Goal: Transaction & Acquisition: Purchase product/service

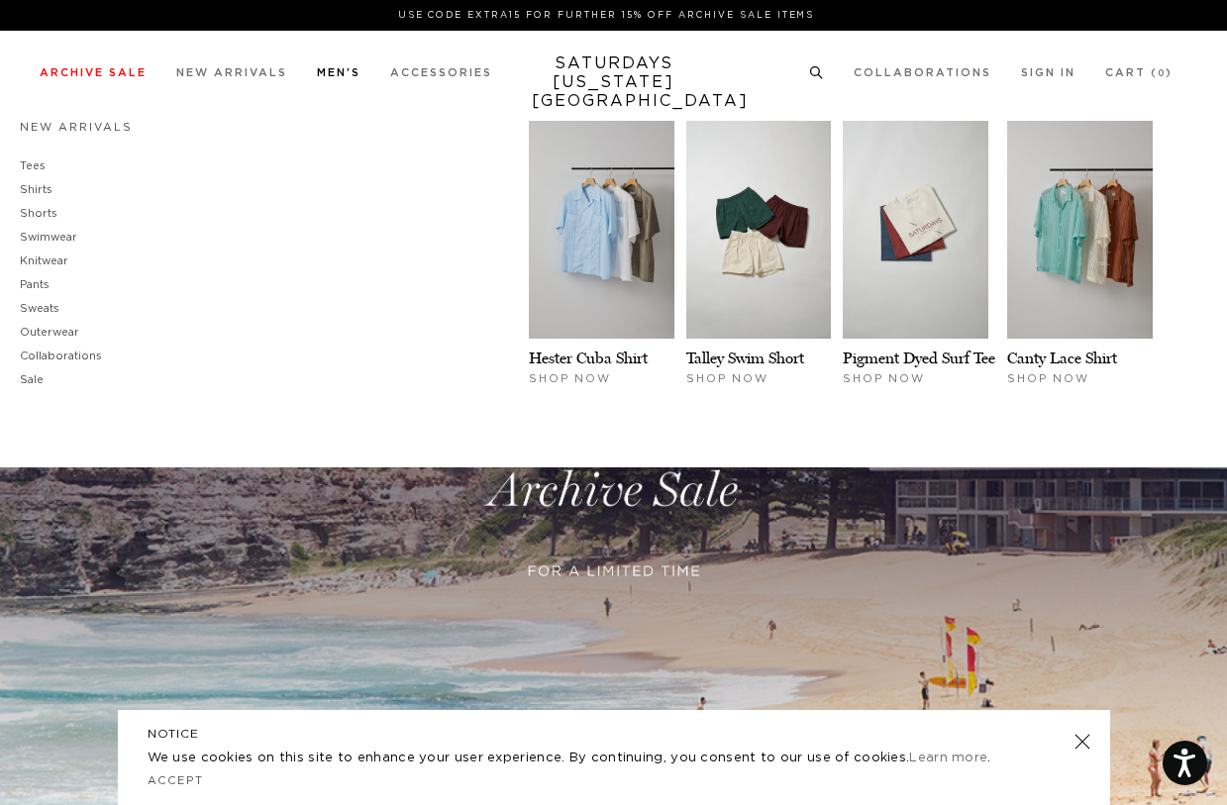
click at [329, 71] on link "Men's" at bounding box center [339, 72] width 44 height 11
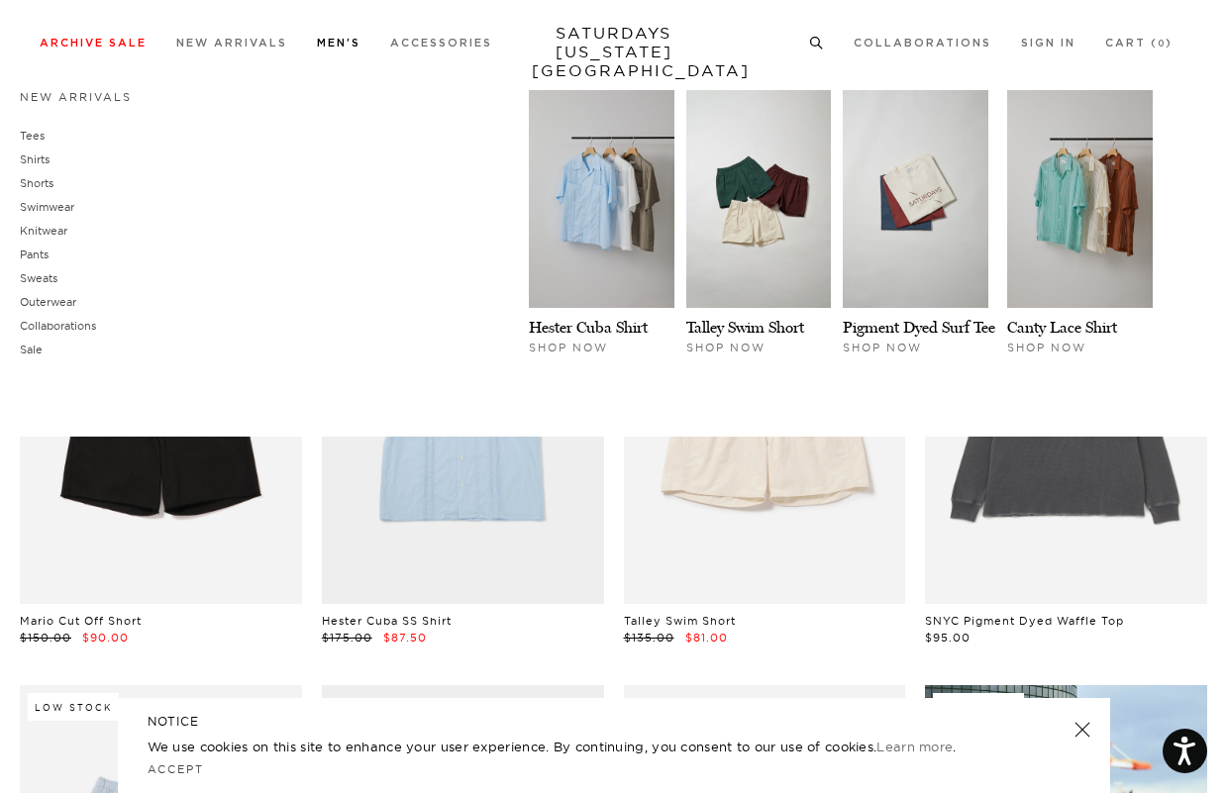
scroll to position [389, 2]
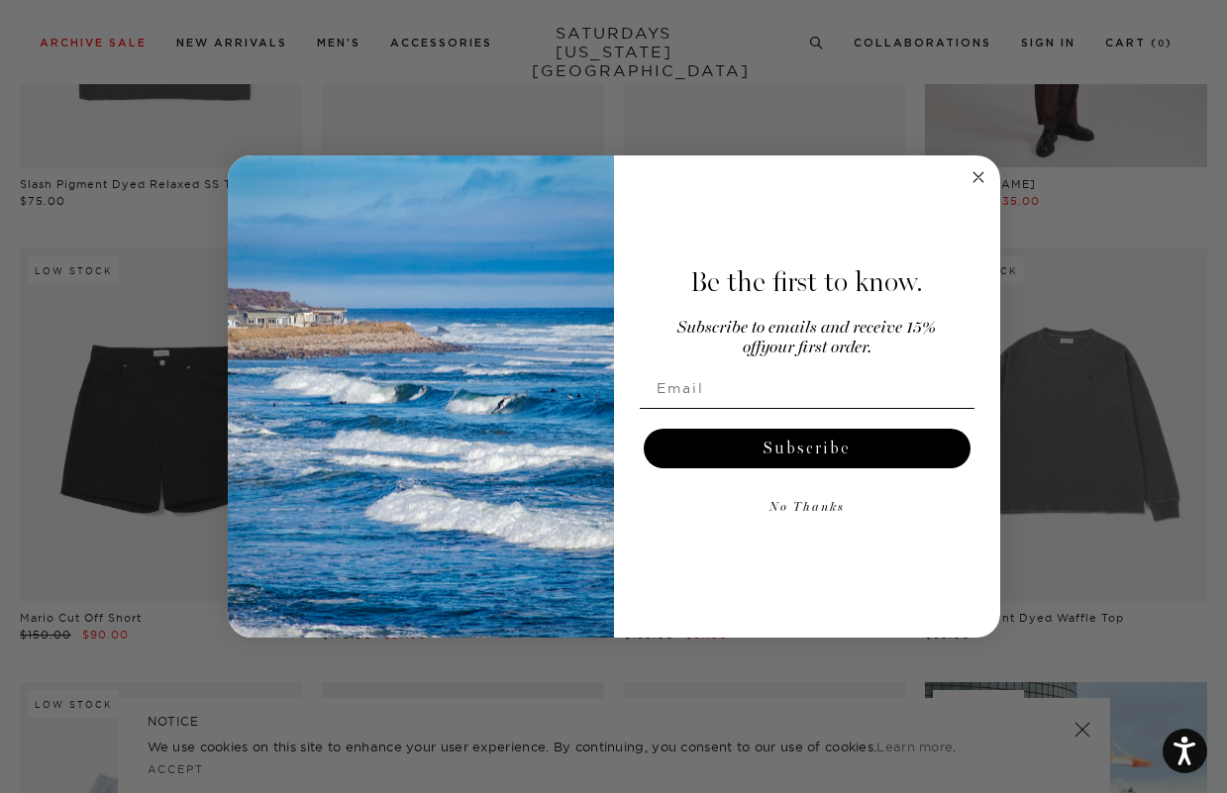
click at [976, 176] on icon "Close dialog" at bounding box center [978, 177] width 10 height 10
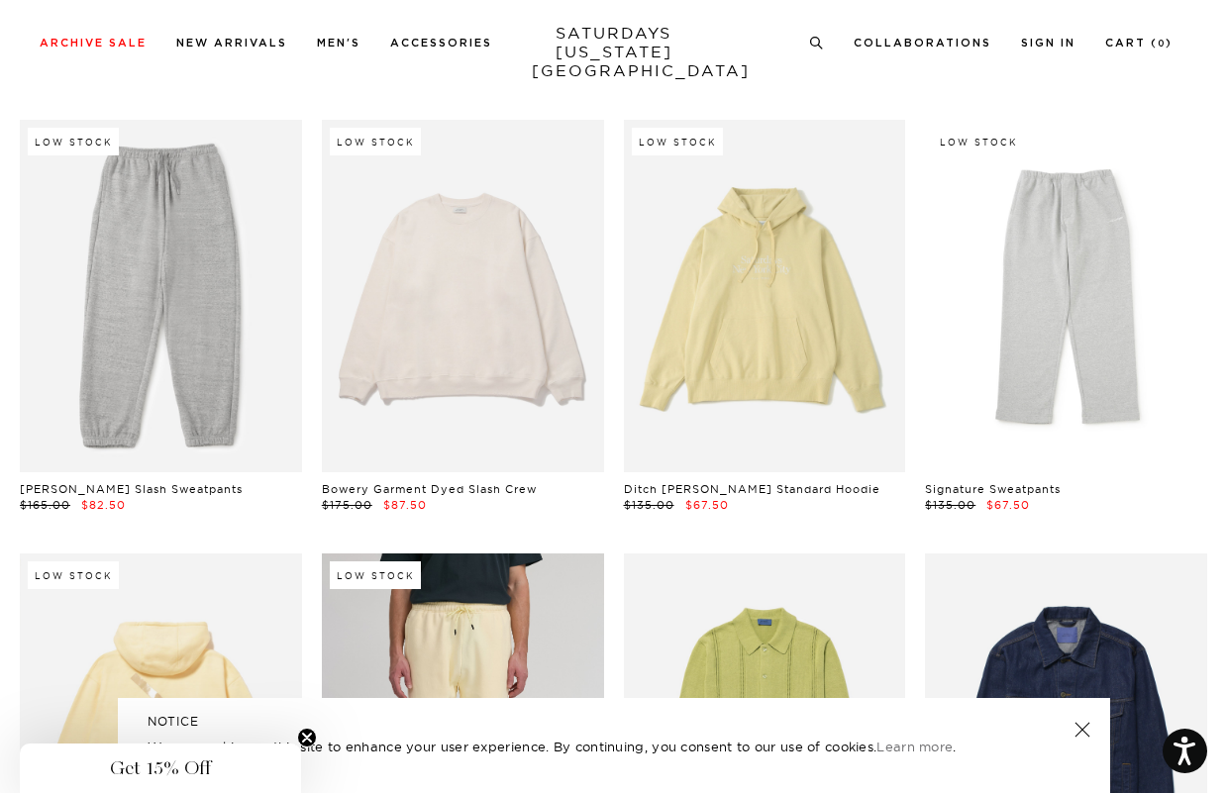
scroll to position [9627, 0]
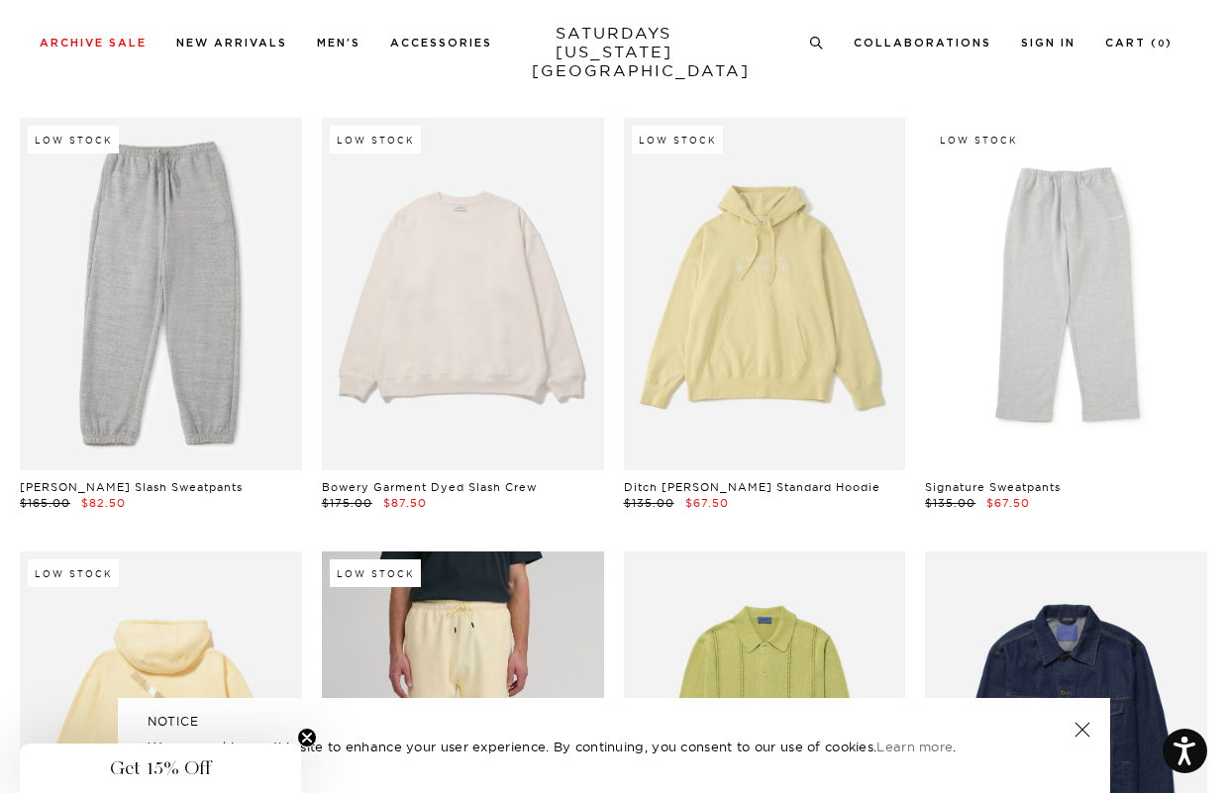
click at [481, 665] on link at bounding box center [463, 728] width 282 height 353
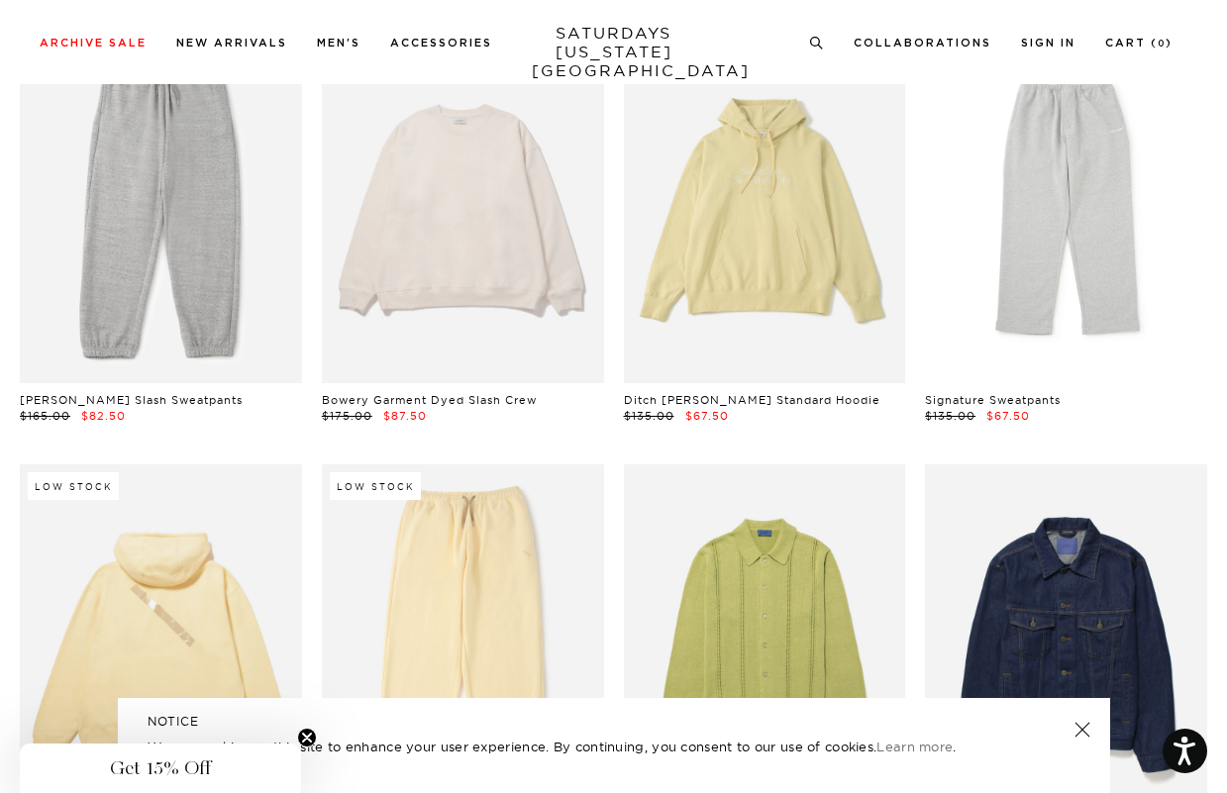
scroll to position [9699, 0]
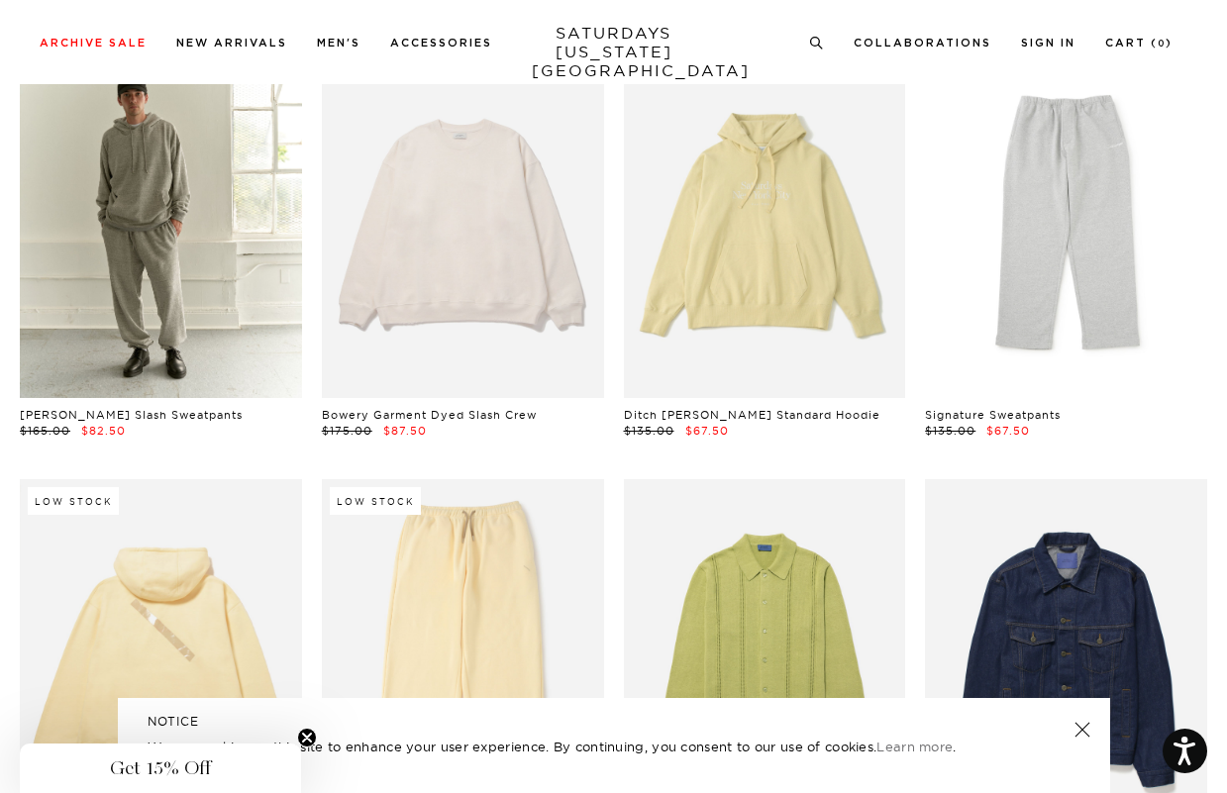
click at [210, 241] on link at bounding box center [161, 222] width 282 height 353
click at [133, 189] on link at bounding box center [161, 222] width 282 height 353
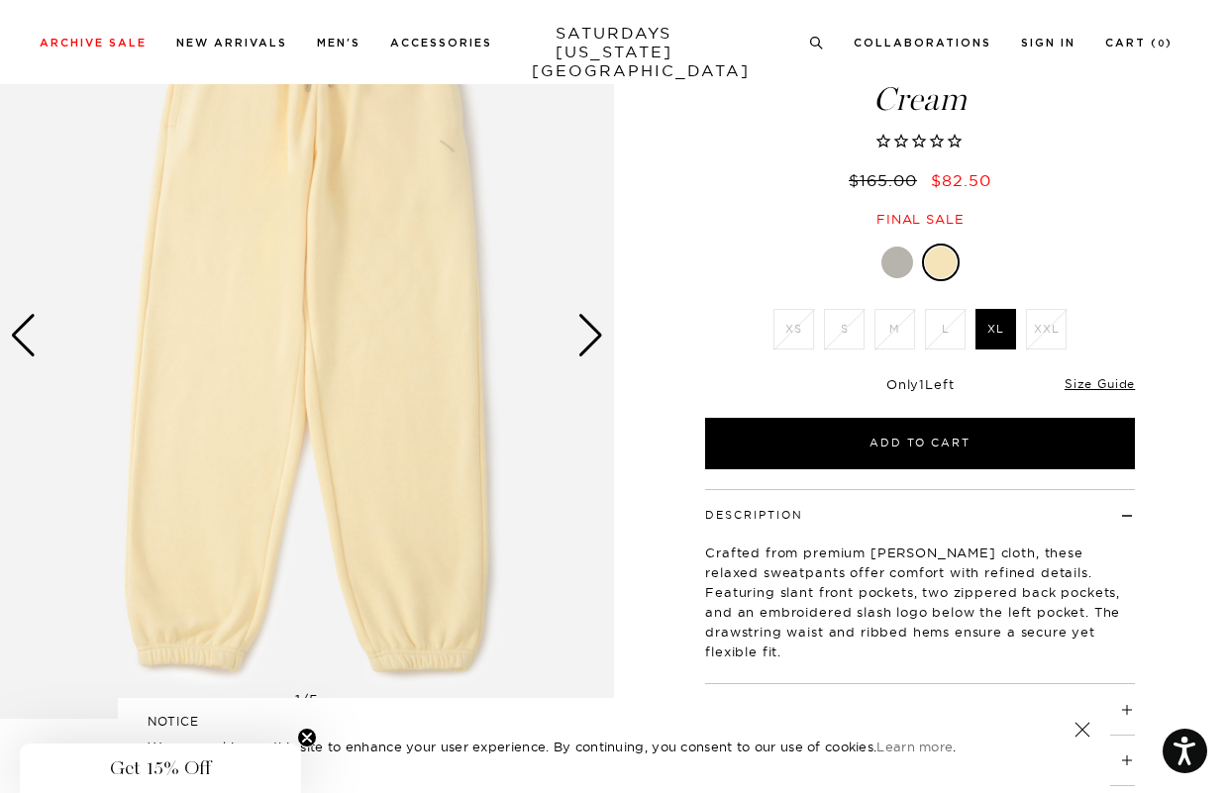
scroll to position [134, 0]
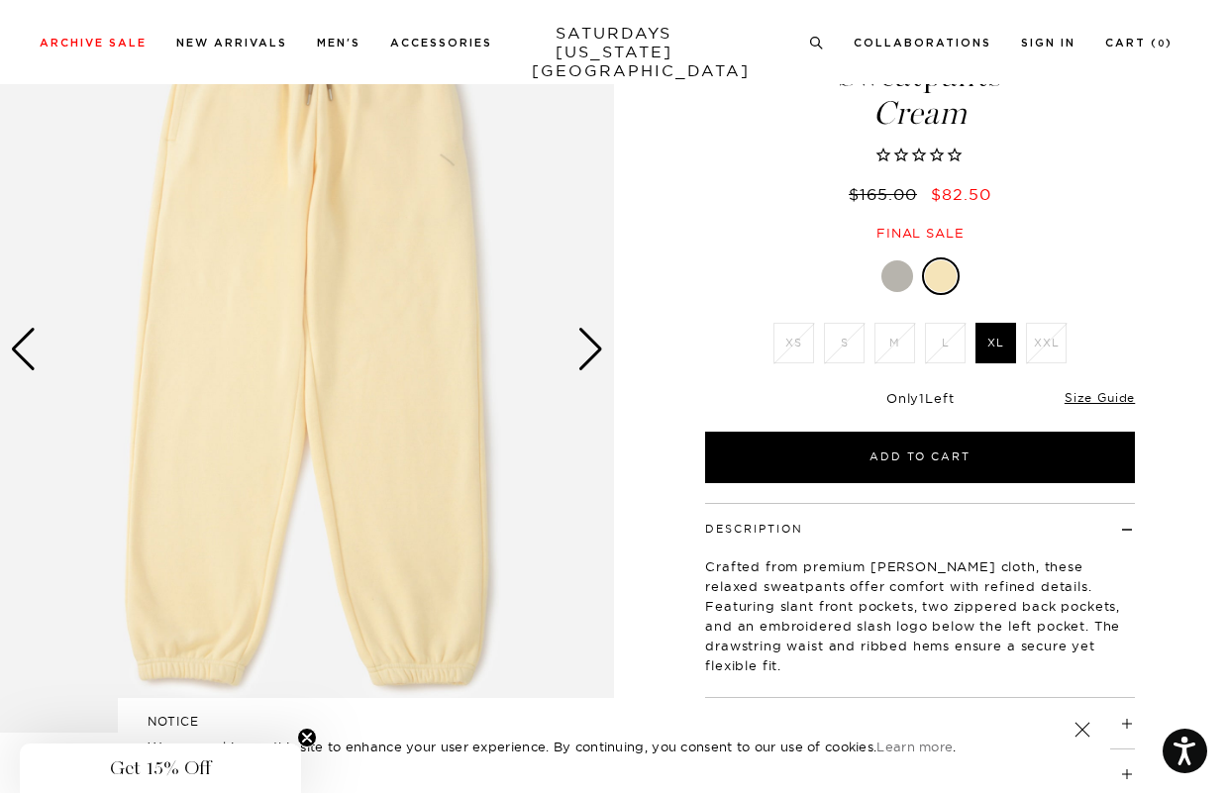
click at [579, 362] on div "Next slide" at bounding box center [590, 350] width 27 height 44
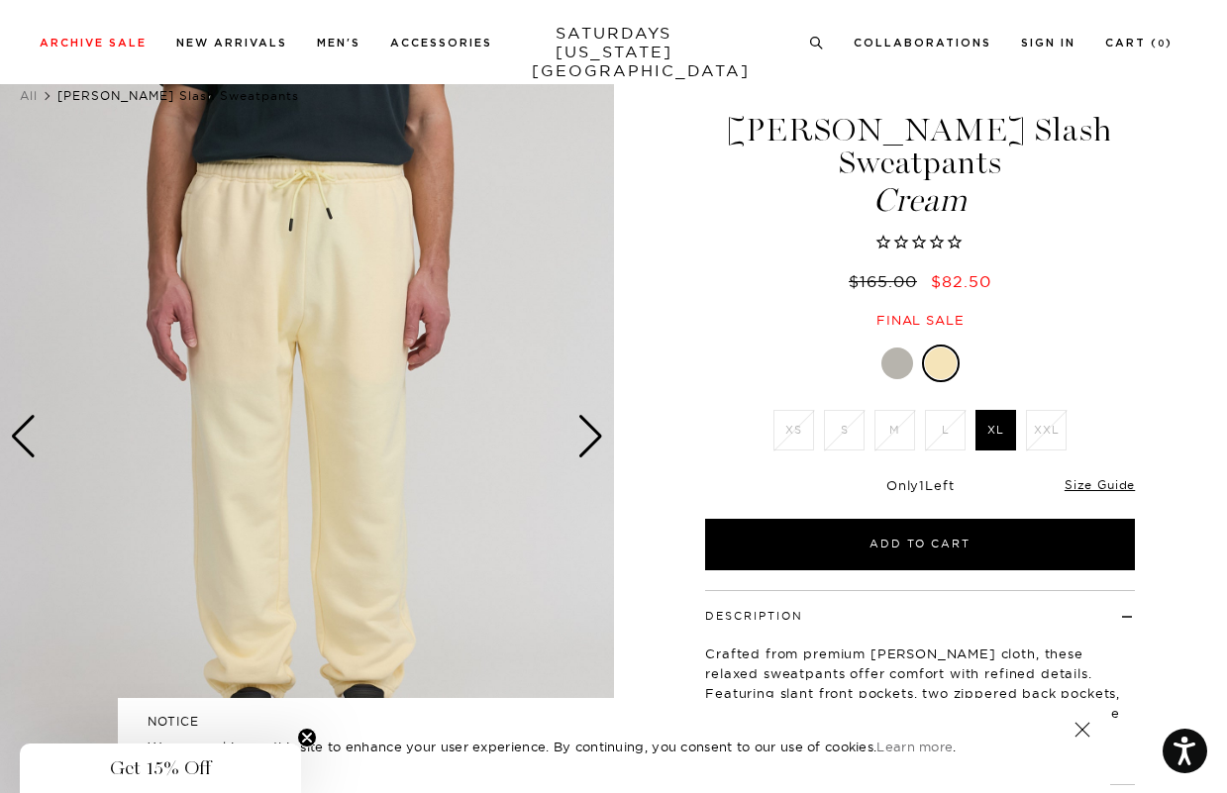
scroll to position [51, 0]
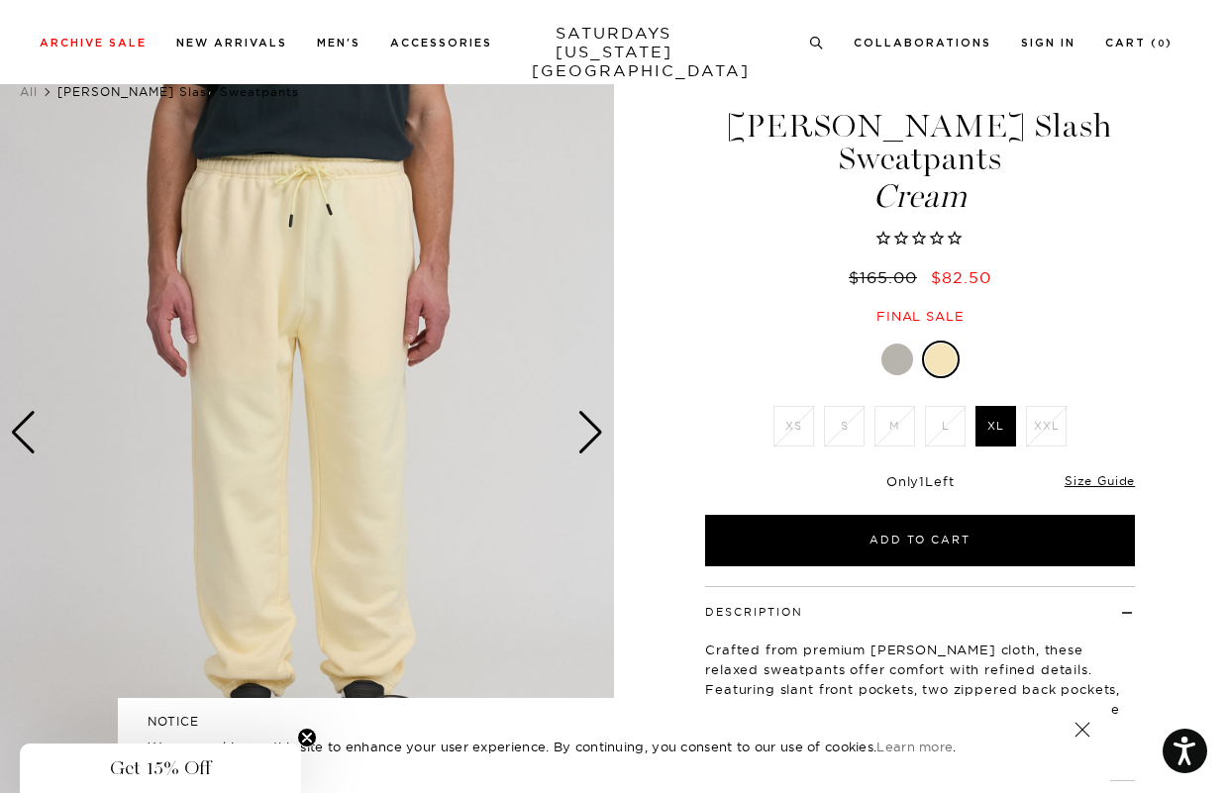
click at [589, 426] on div "Next slide" at bounding box center [590, 433] width 27 height 44
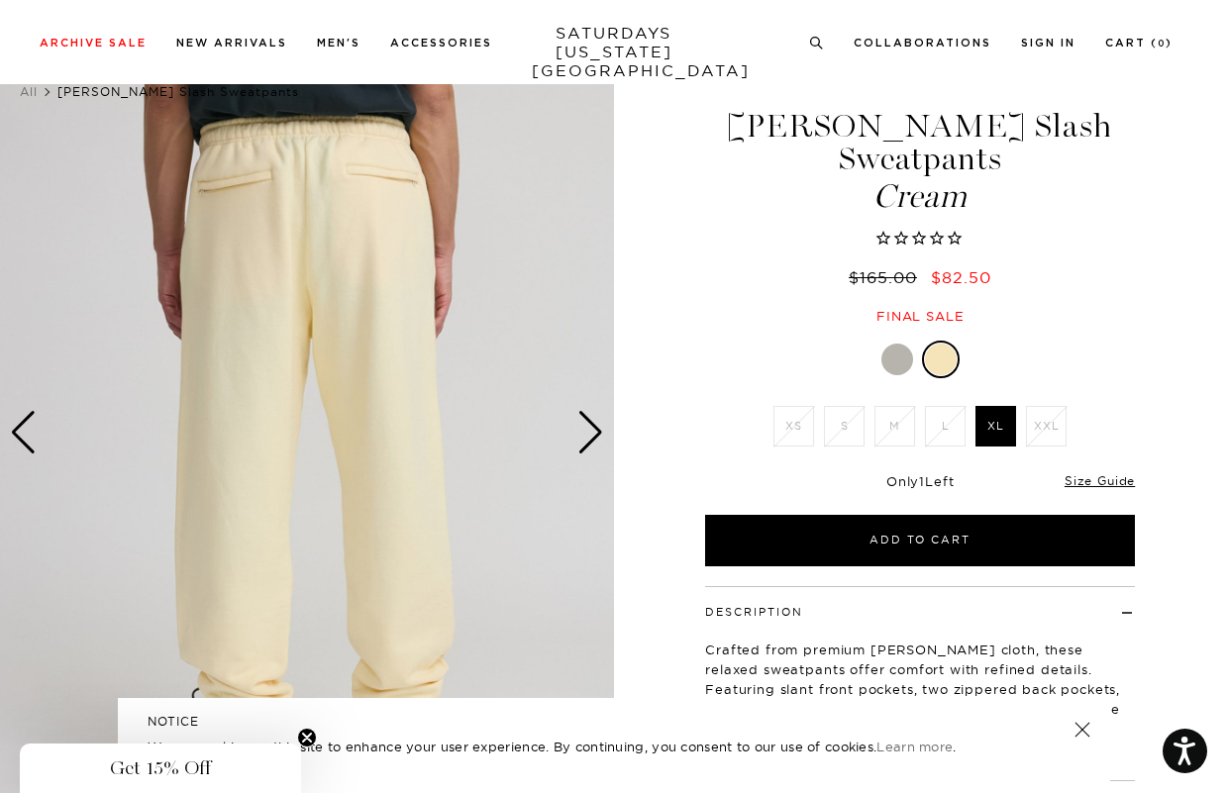
click at [589, 426] on div "Next slide" at bounding box center [590, 433] width 27 height 44
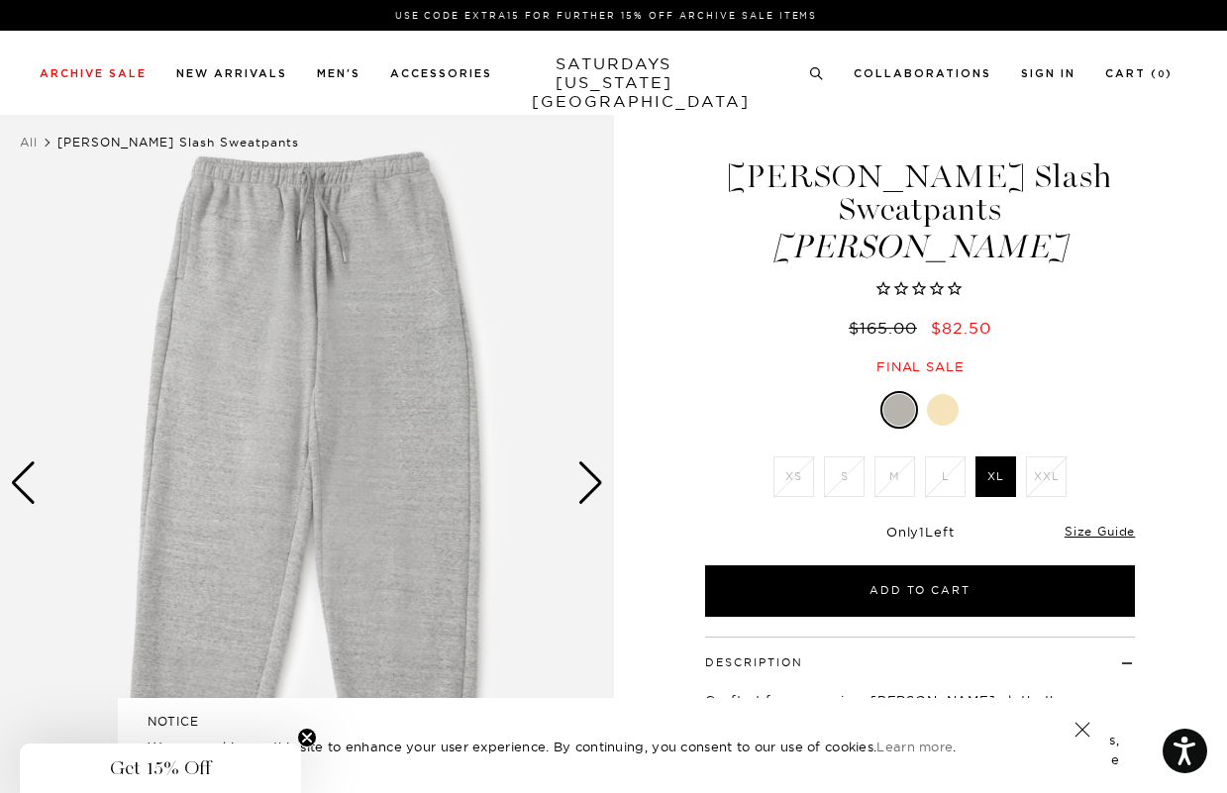
click at [940, 456] on li "L" at bounding box center [945, 476] width 51 height 41
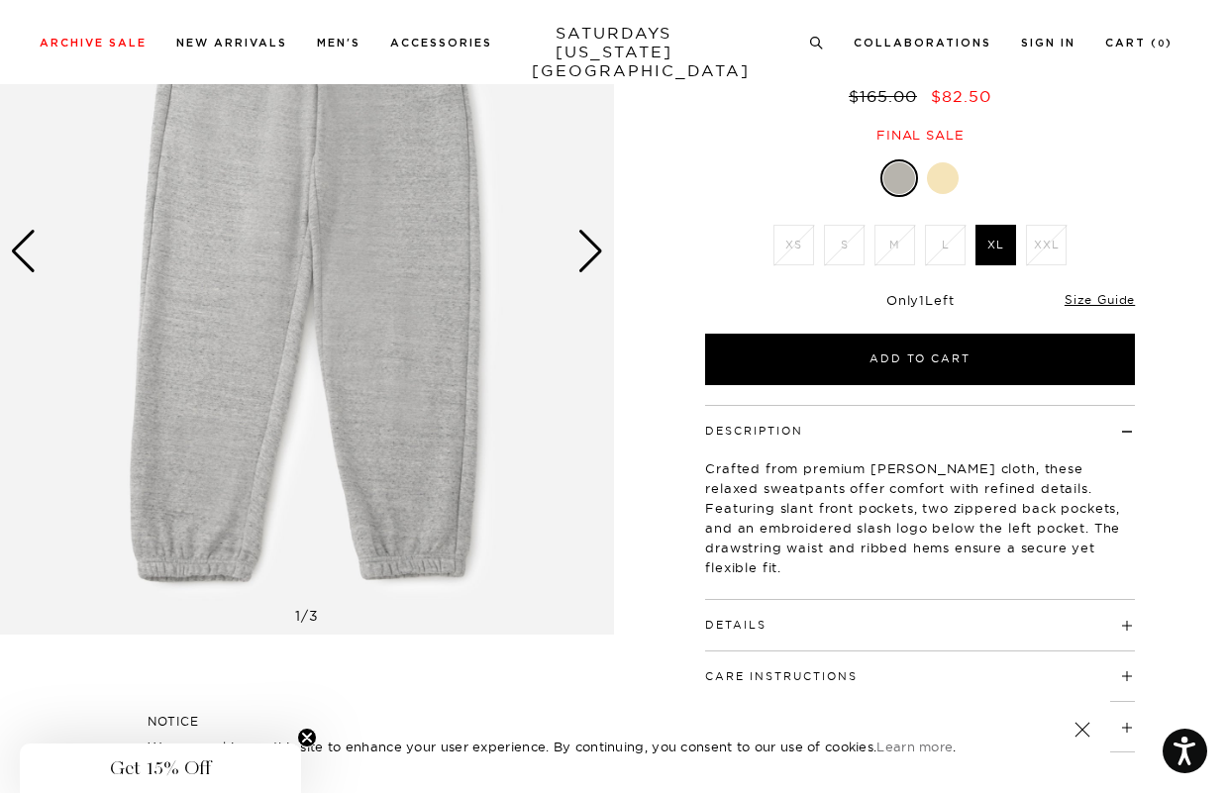
scroll to position [199, 0]
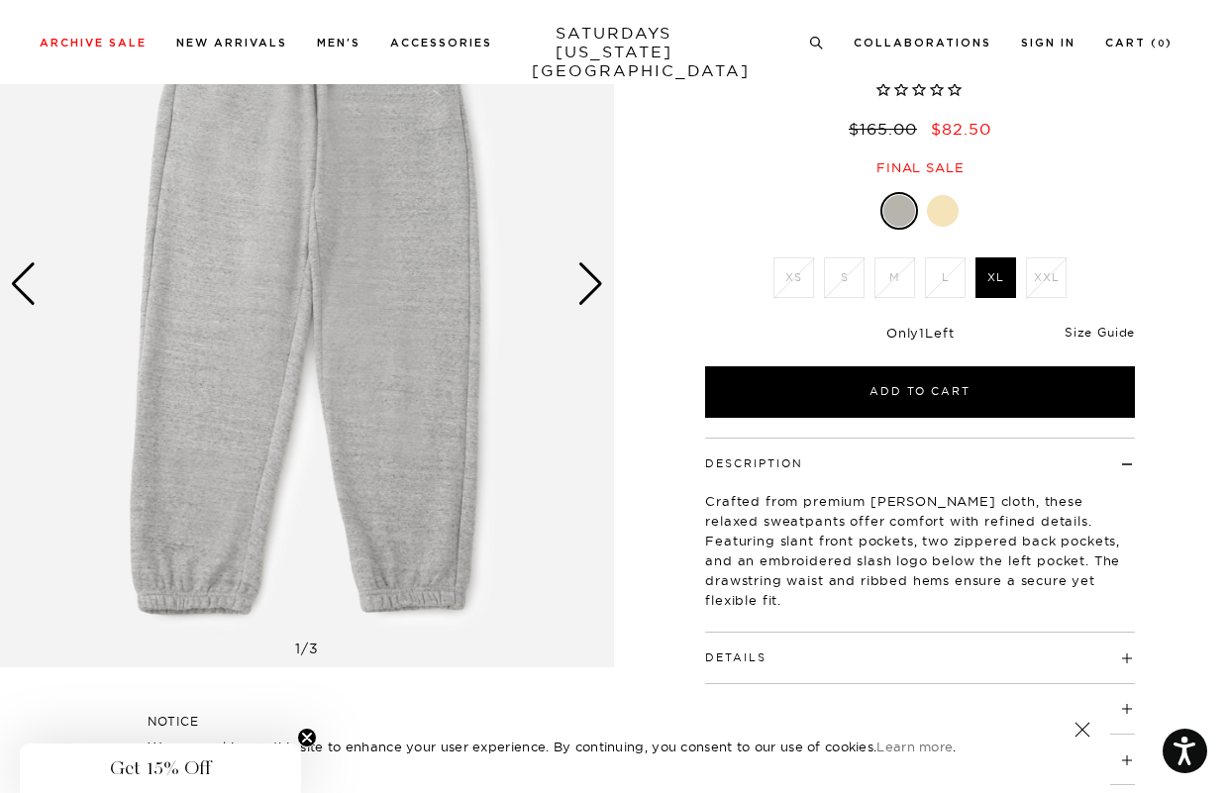
click at [1095, 325] on link "Size Guide" at bounding box center [1099, 332] width 70 height 15
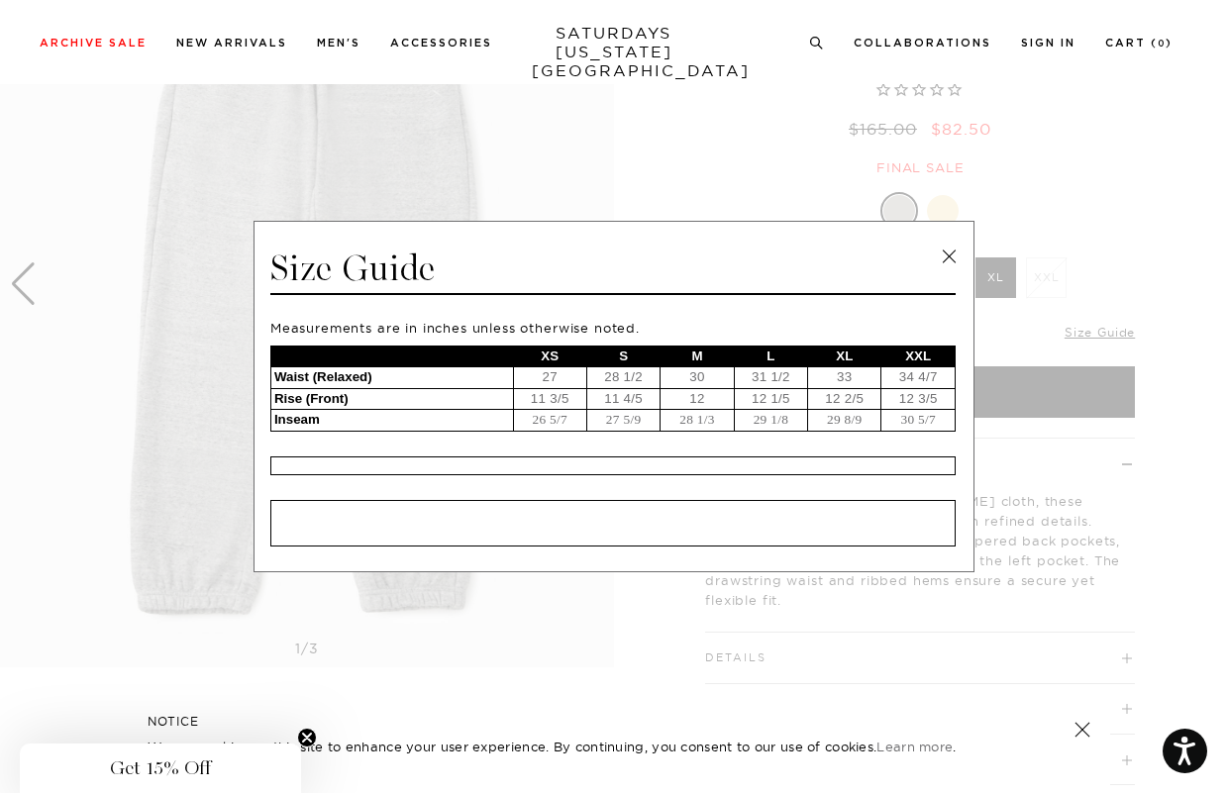
click at [949, 257] on link at bounding box center [949, 257] width 30 height 30
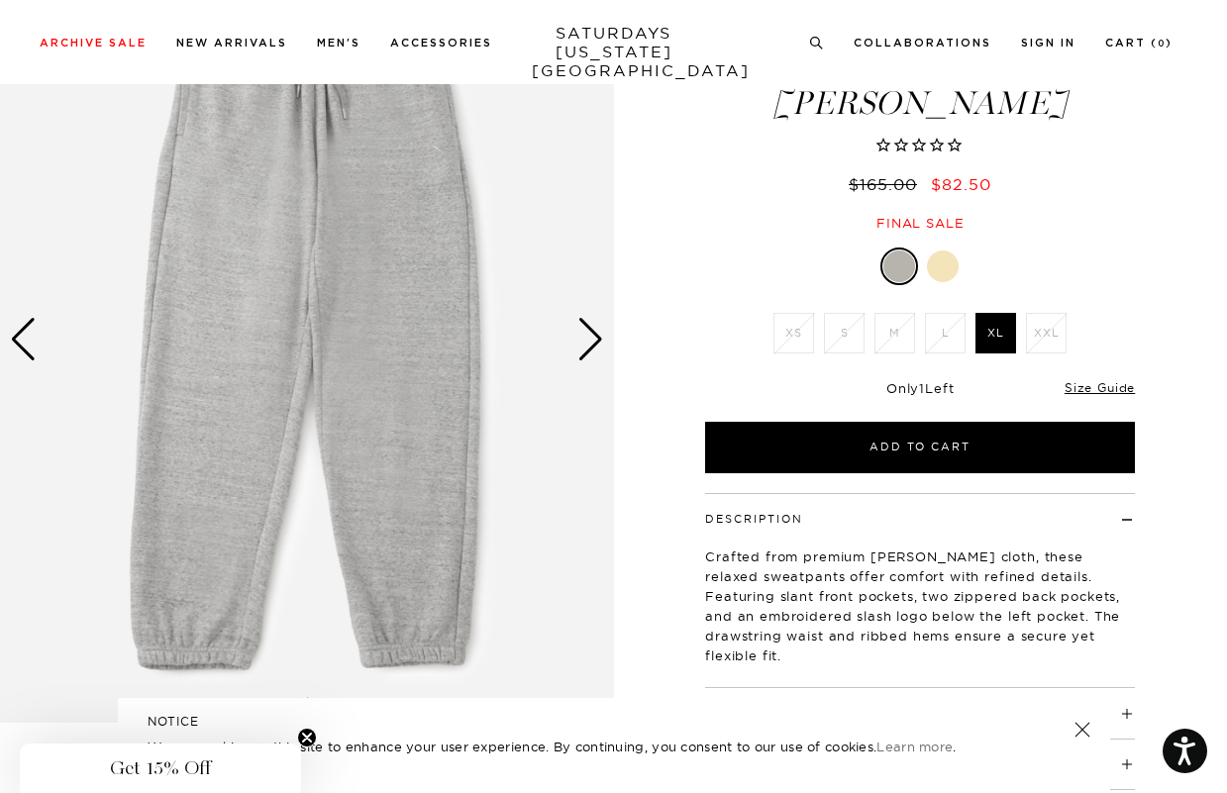
scroll to position [125, 0]
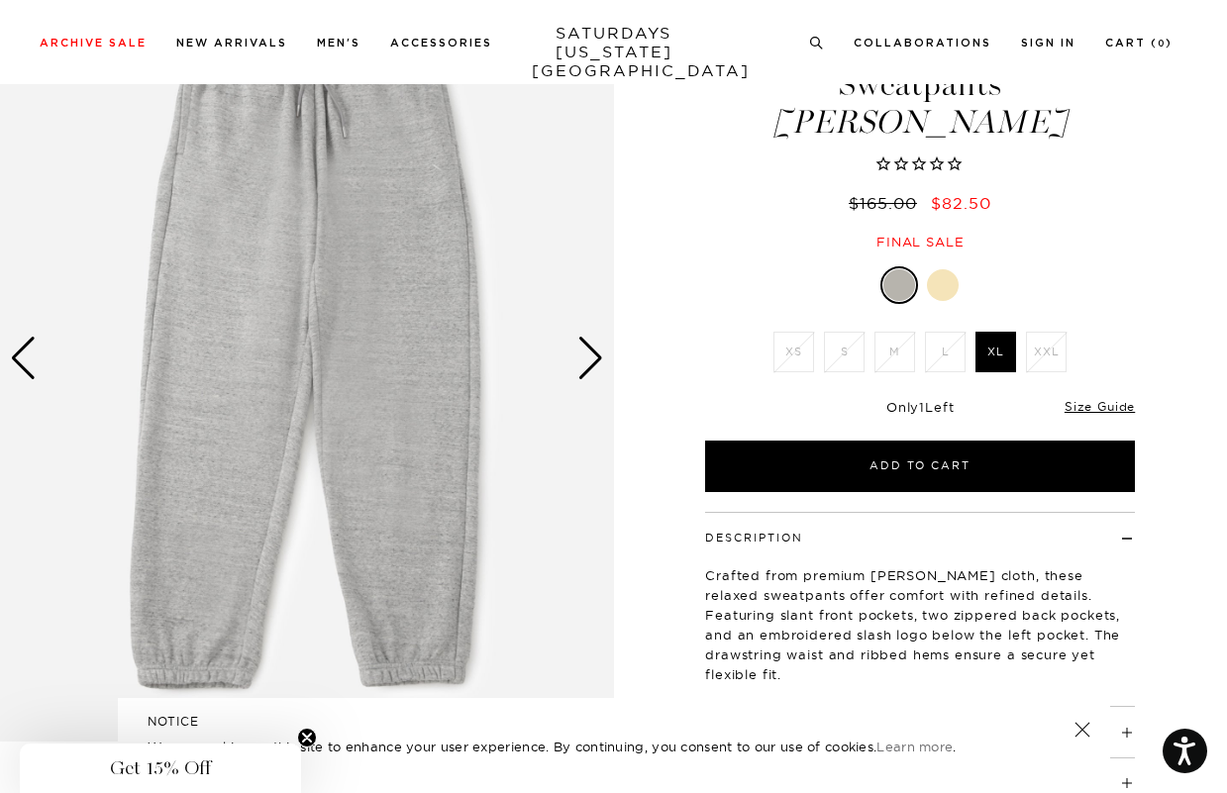
click at [579, 370] on div "Next slide" at bounding box center [590, 359] width 27 height 44
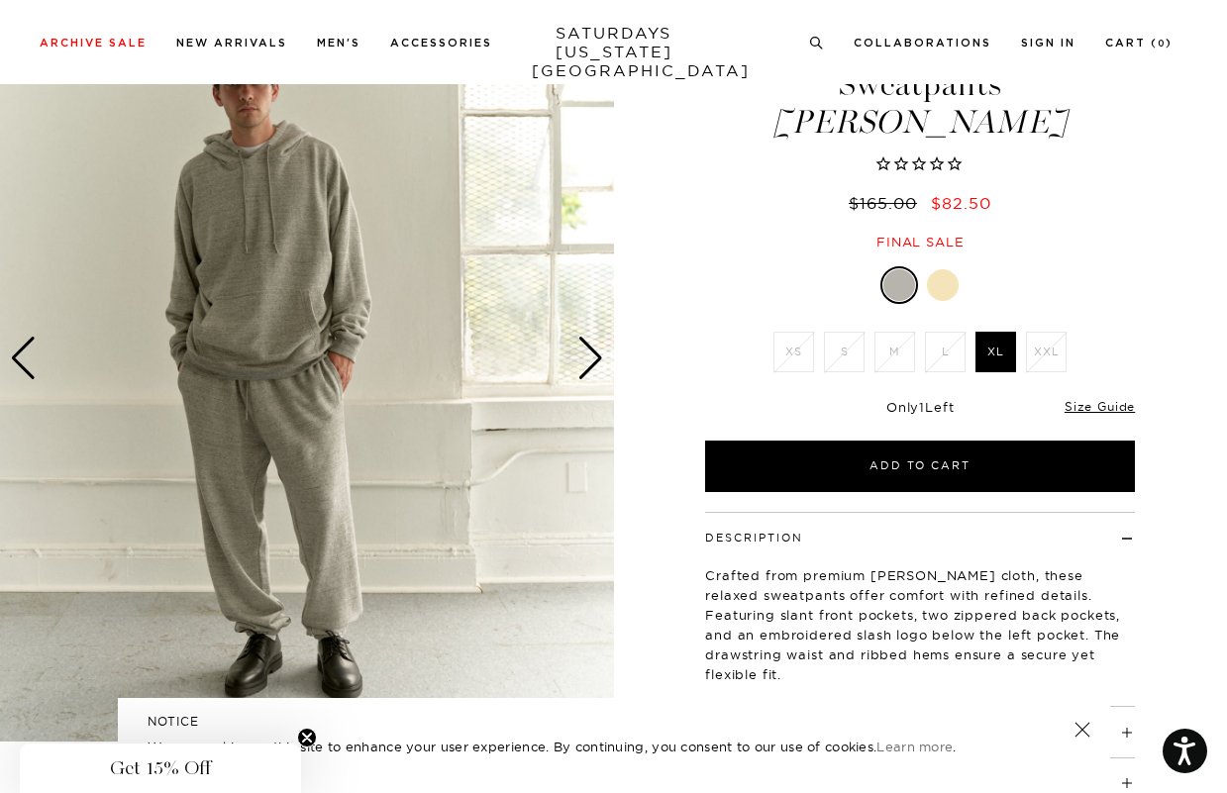
click at [579, 370] on div "Next slide" at bounding box center [590, 359] width 27 height 44
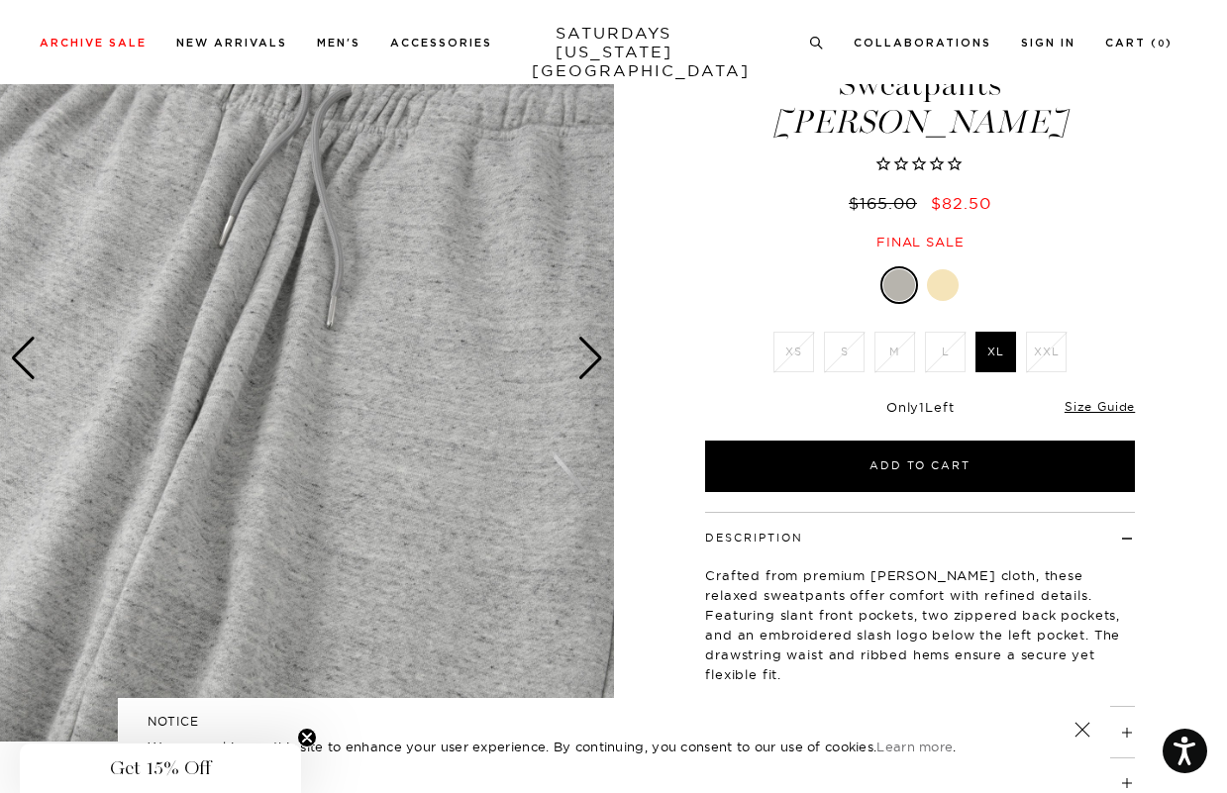
click at [579, 370] on div "Next slide" at bounding box center [590, 359] width 27 height 44
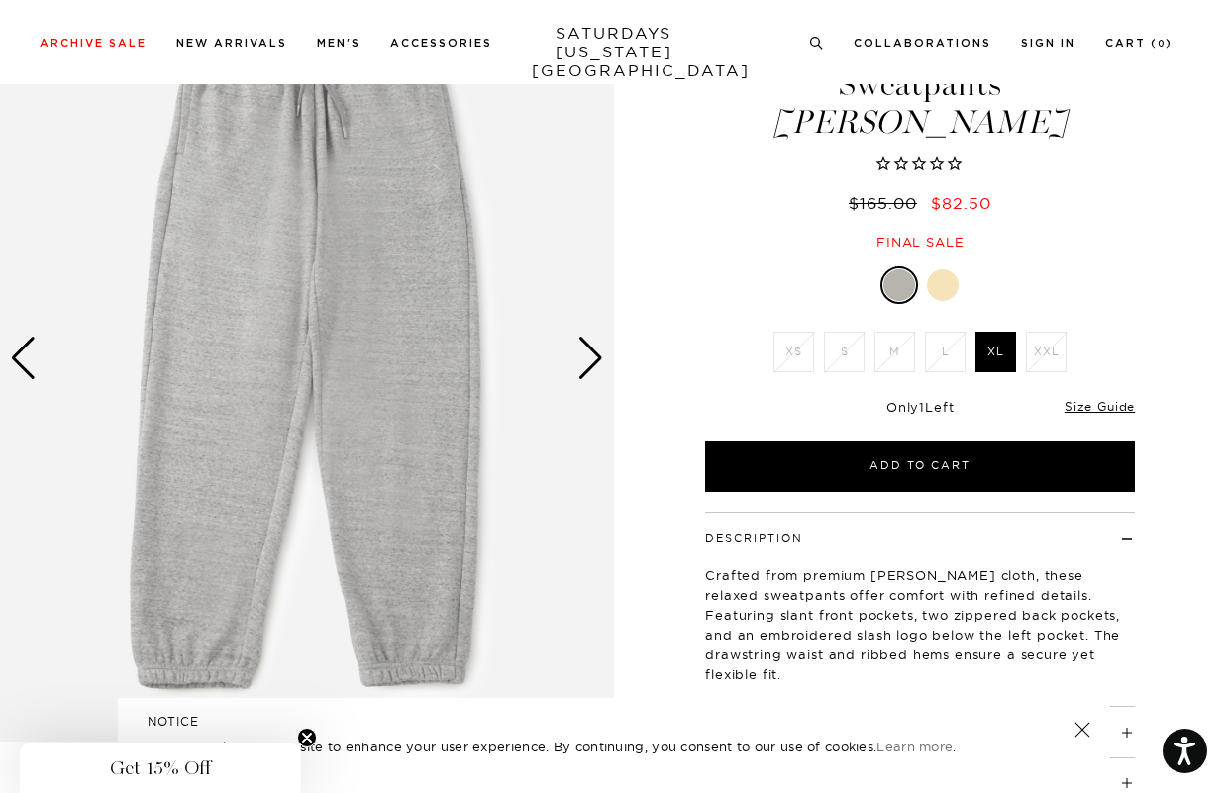
click at [579, 370] on div "Next slide" at bounding box center [590, 359] width 27 height 44
